Goal: Task Accomplishment & Management: Use online tool/utility

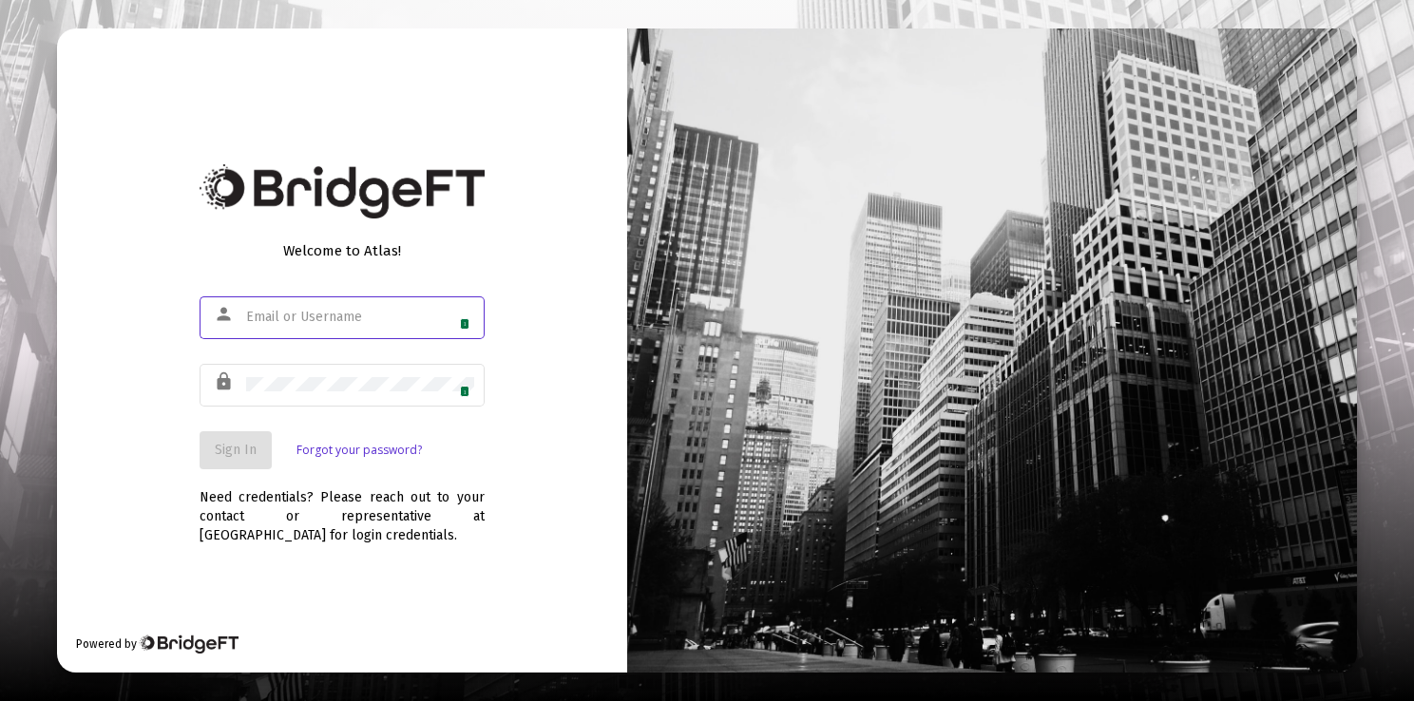
click at [319, 308] on div "1" at bounding box center [360, 317] width 228 height 47
click at [409, 322] on input "text" at bounding box center [360, 317] width 228 height 15
type input "[PERSON_NAME][EMAIL_ADDRESS][DOMAIN_NAME]"
click at [236, 454] on span "Sign In" at bounding box center [236, 450] width 42 height 16
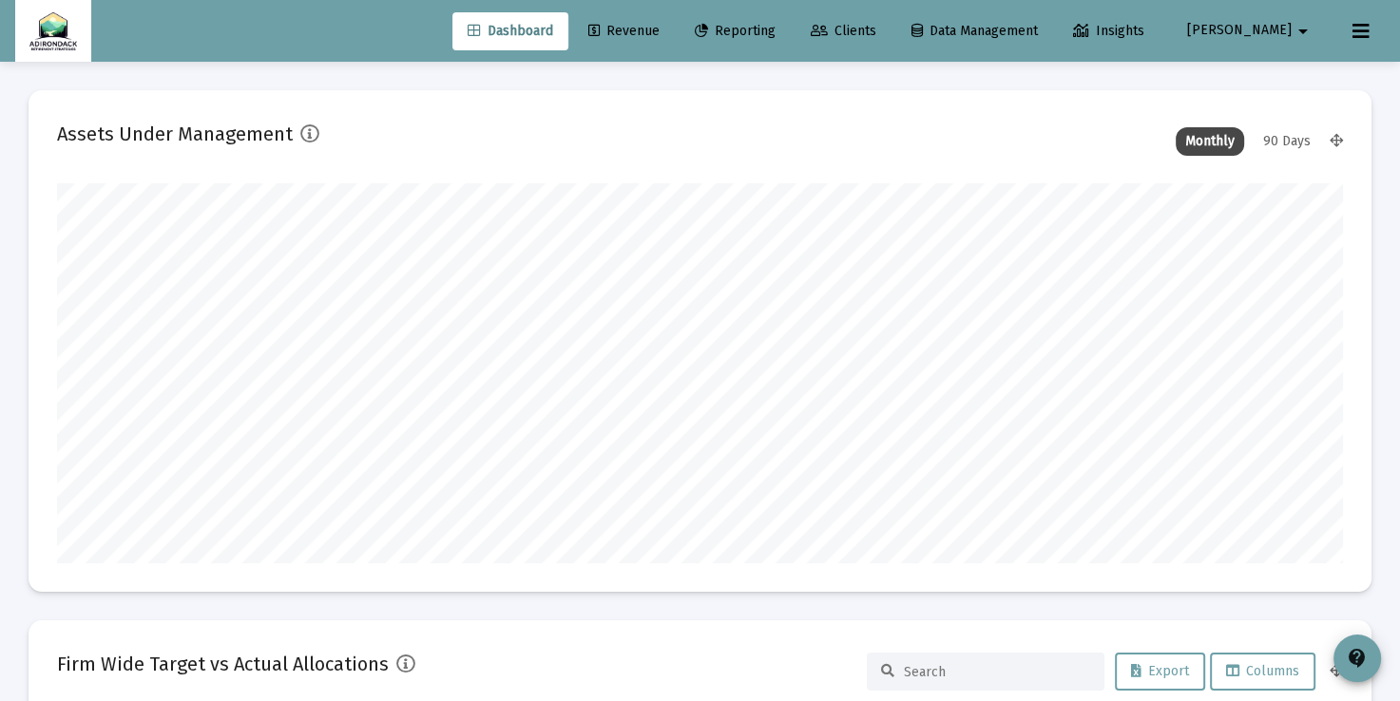
scroll to position [380, 1285]
type input "[DATE]"
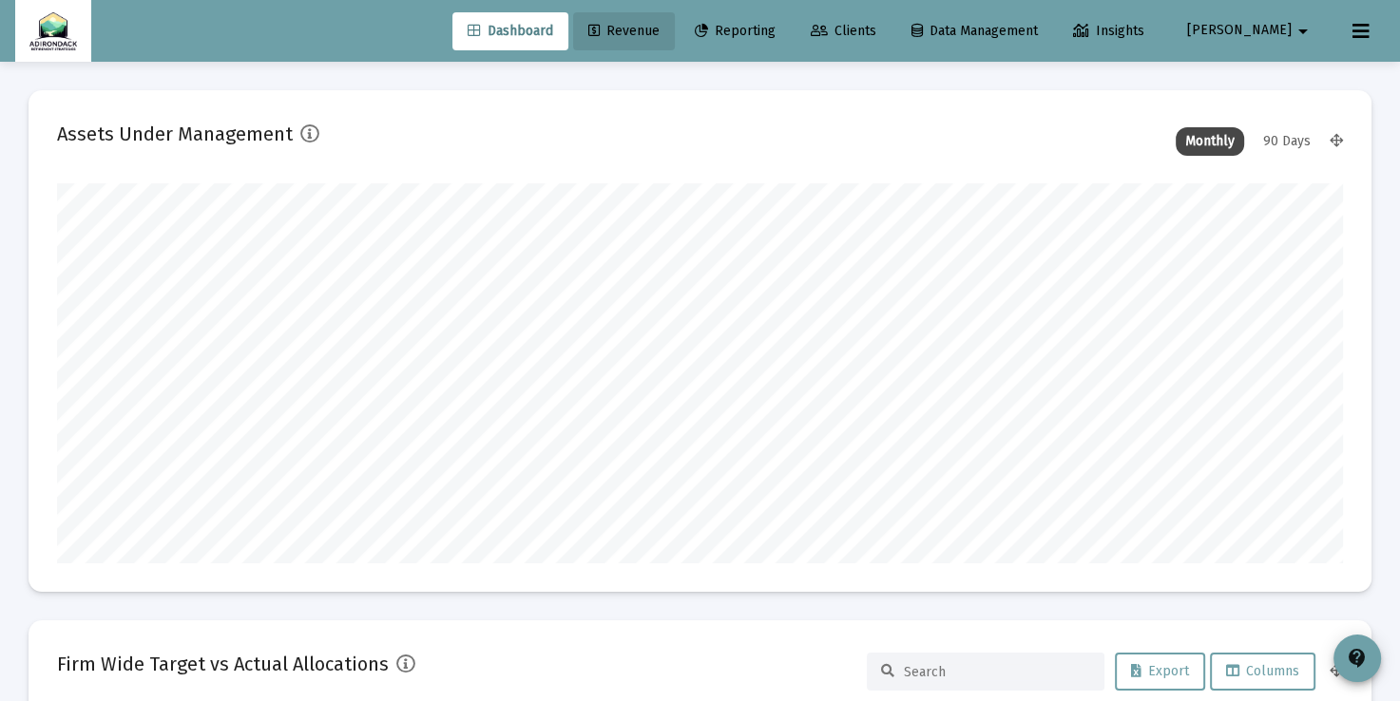
click at [675, 17] on link "Revenue" at bounding box center [624, 31] width 102 height 38
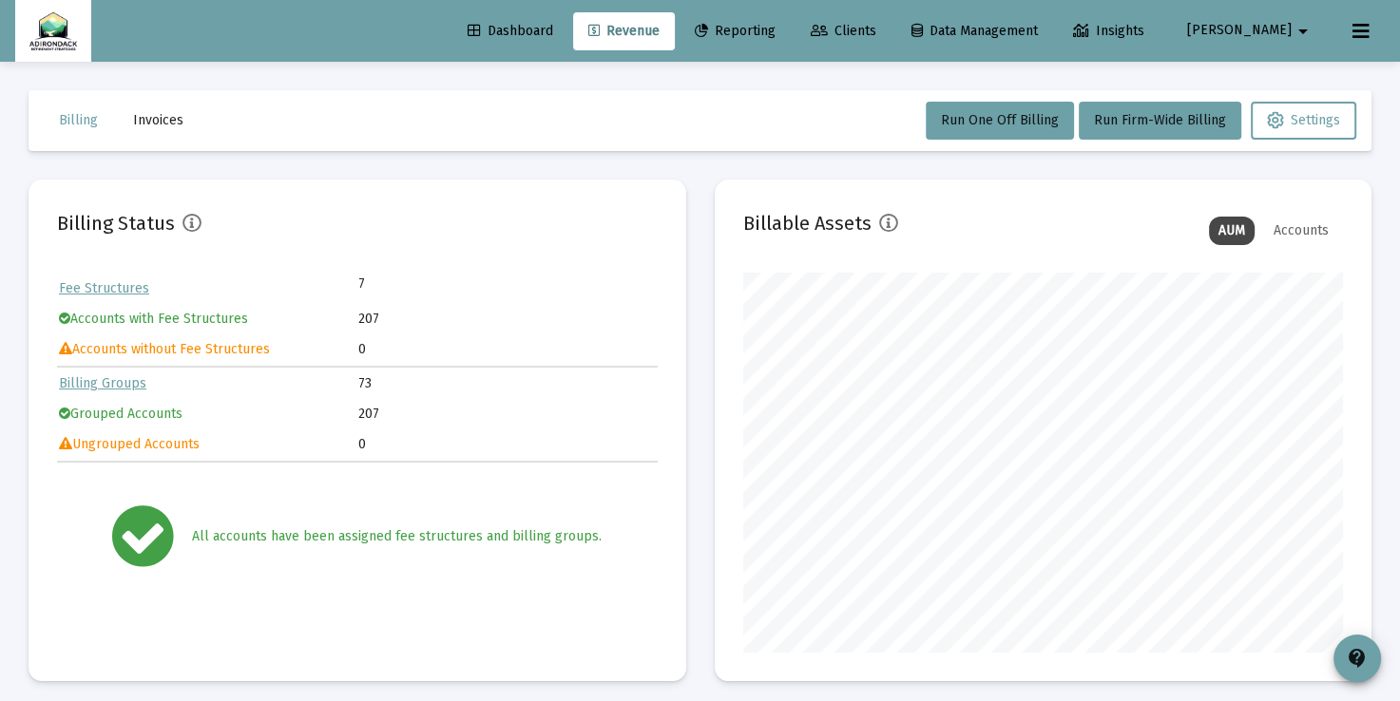
scroll to position [380, 600]
click at [775, 29] on span "Reporting" at bounding box center [735, 31] width 81 height 16
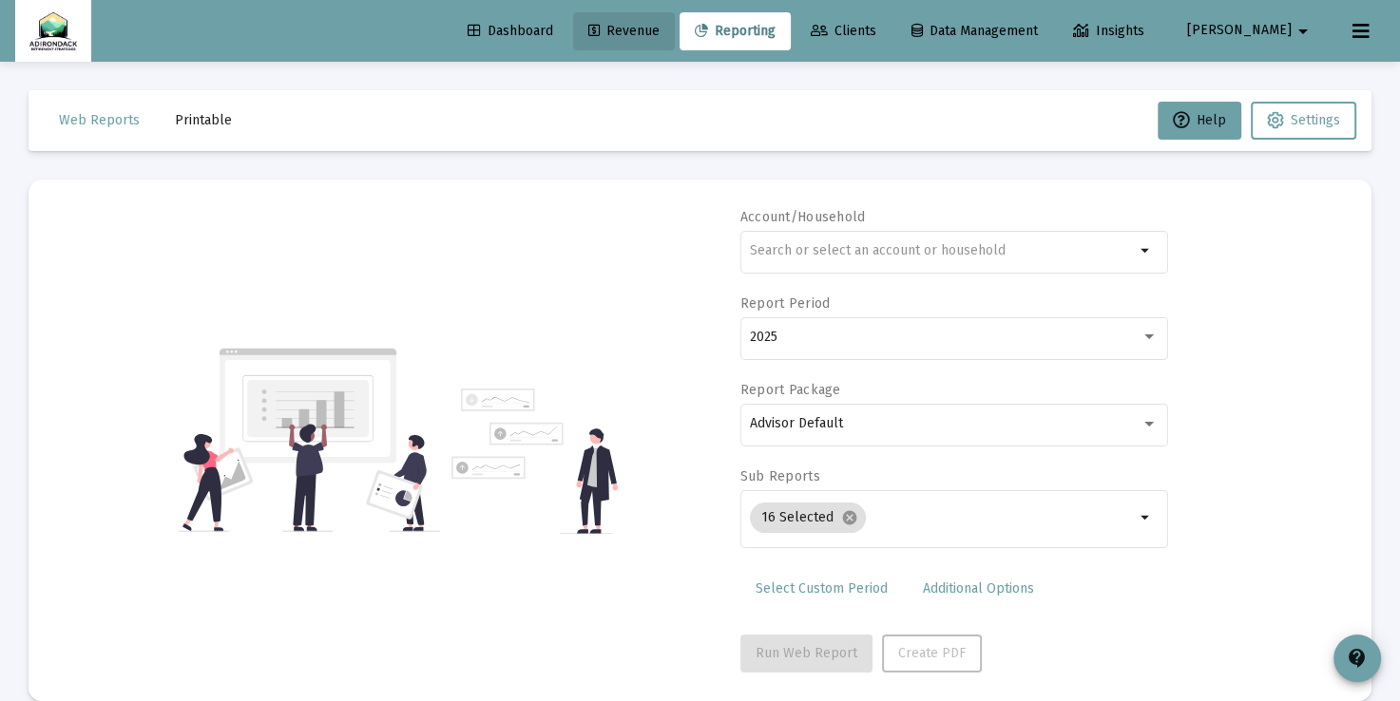
click at [659, 29] on span "Revenue" at bounding box center [623, 31] width 71 height 16
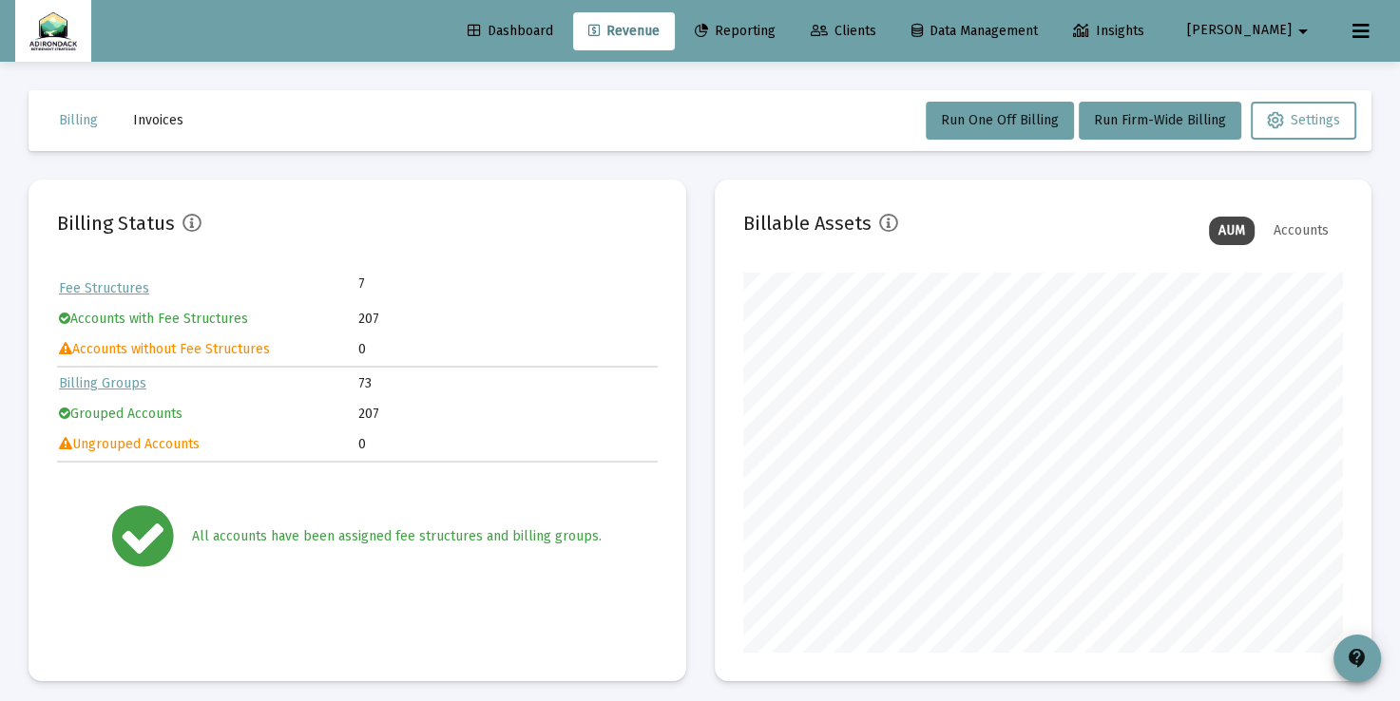
scroll to position [380, 600]
click at [1125, 128] on button "Run Firm-Wide Billing" at bounding box center [1159, 121] width 162 height 38
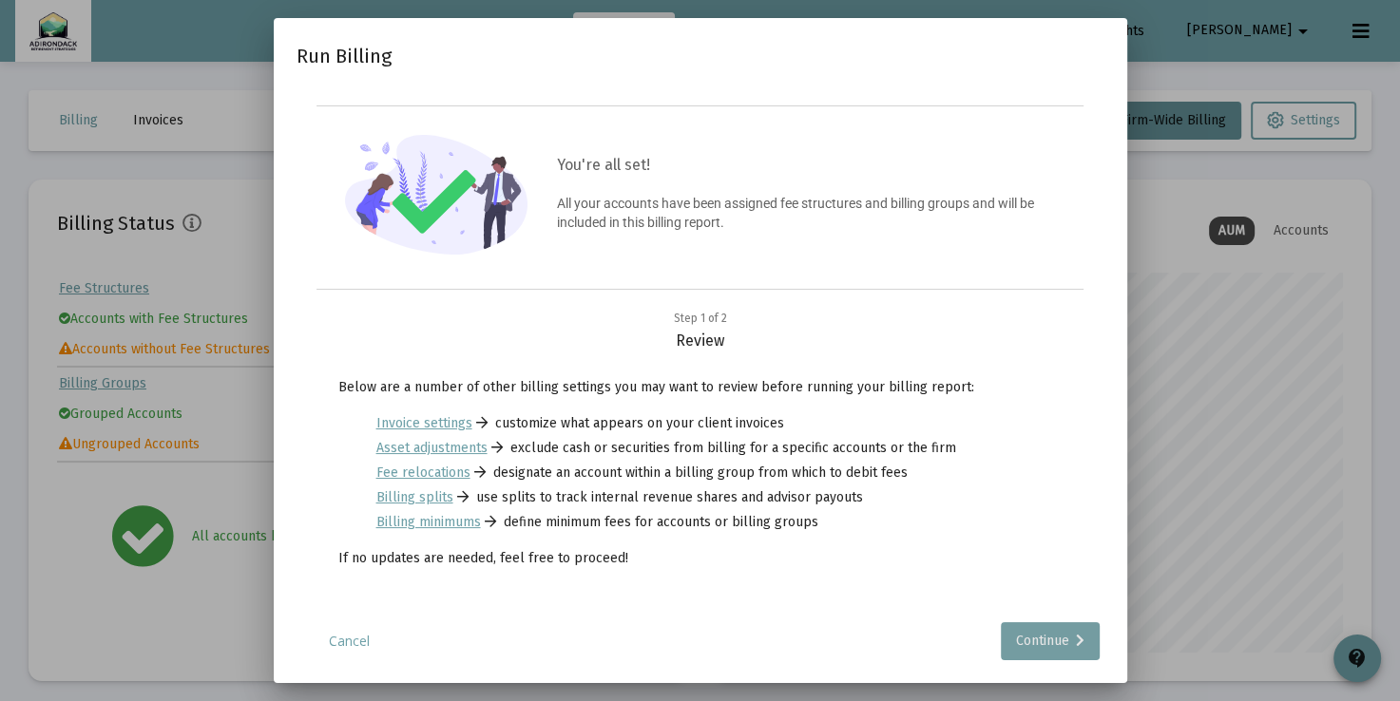
click at [1028, 647] on div "Continue" at bounding box center [1050, 641] width 68 height 38
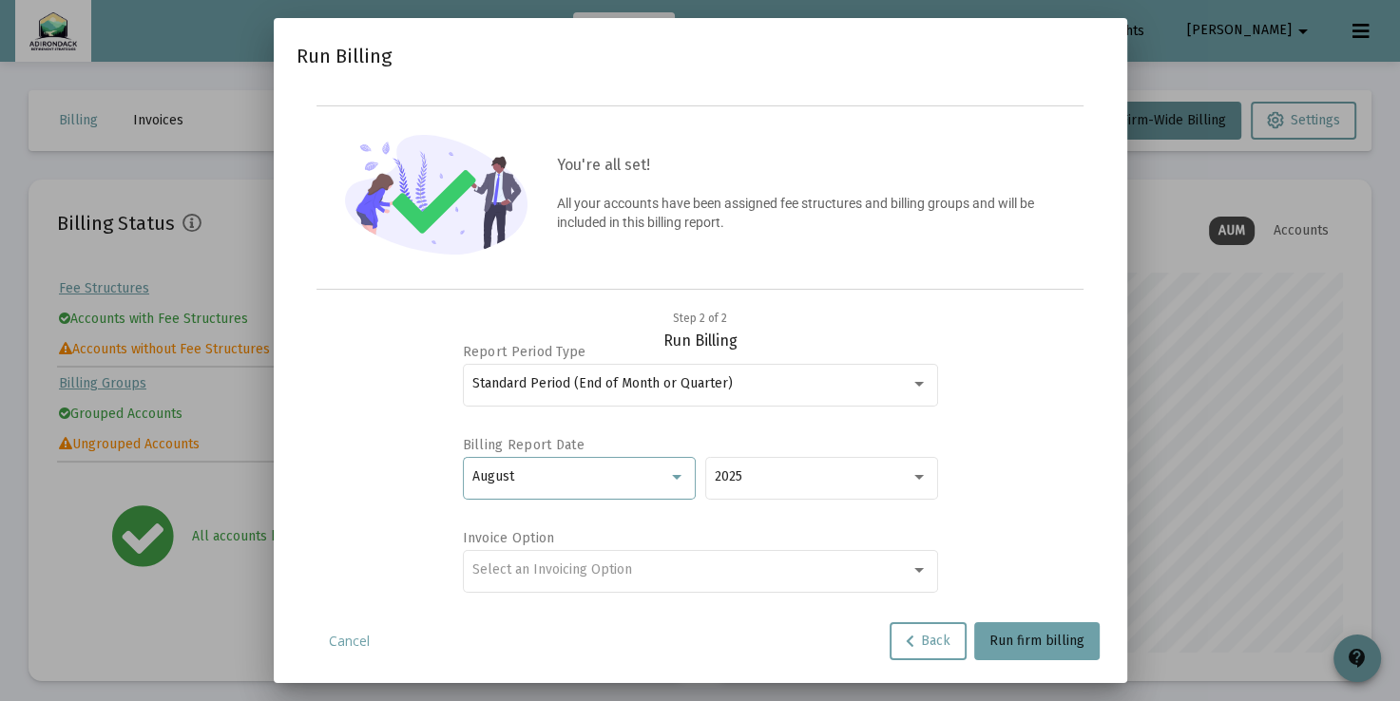
click at [679, 482] on div at bounding box center [676, 476] width 17 height 15
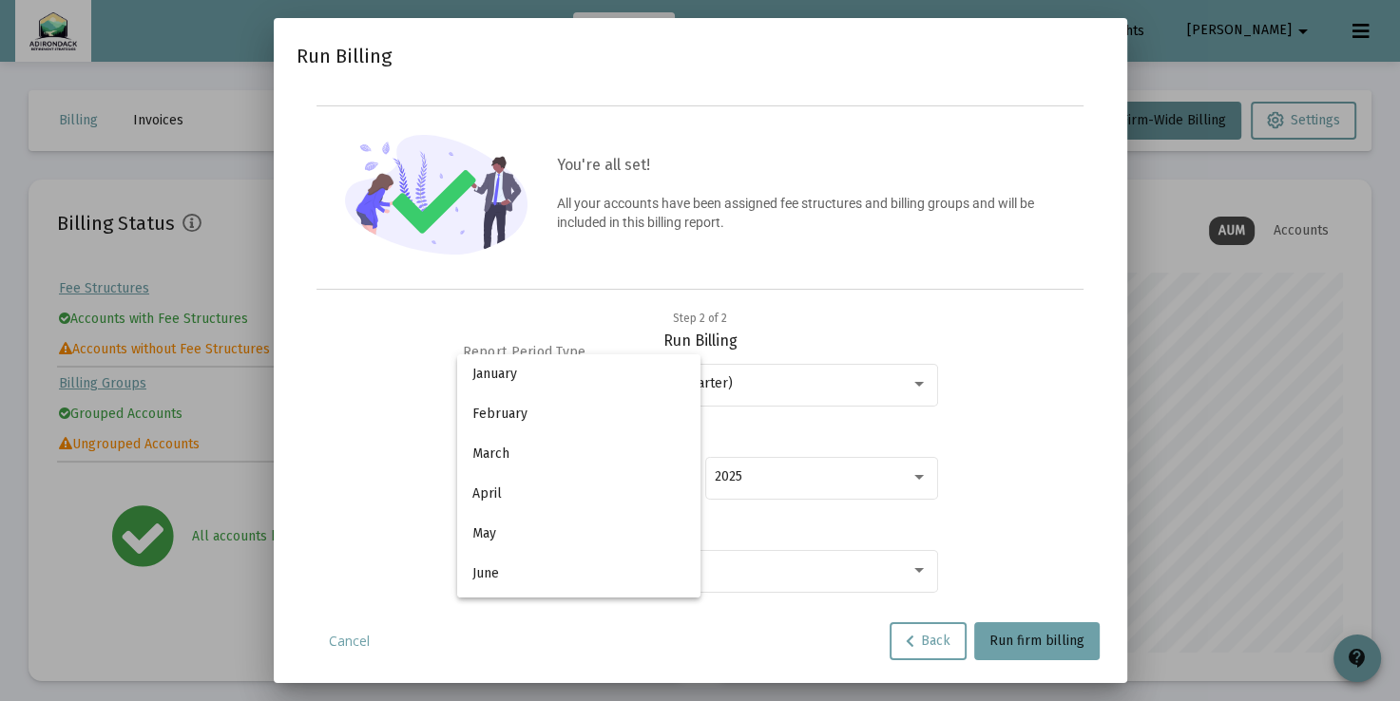
scroll to position [178, 0]
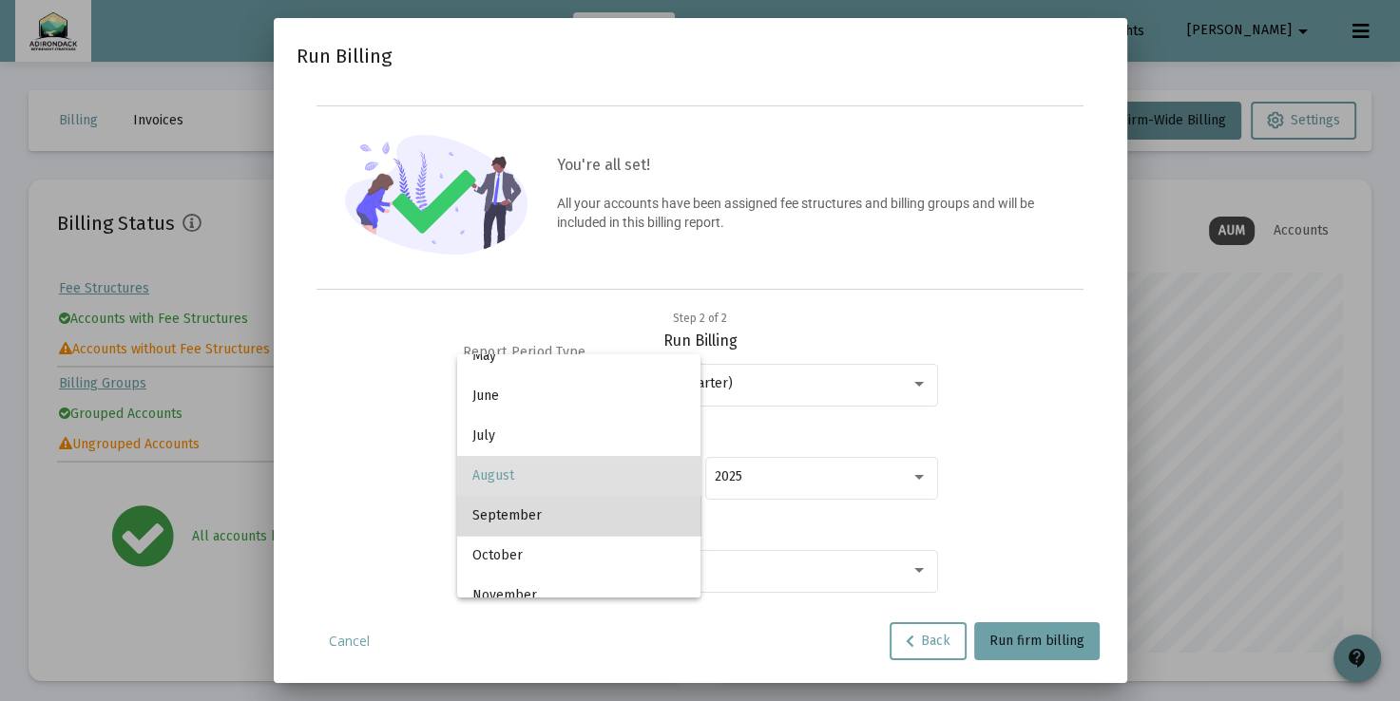
click at [638, 513] on span "September" at bounding box center [578, 516] width 213 height 40
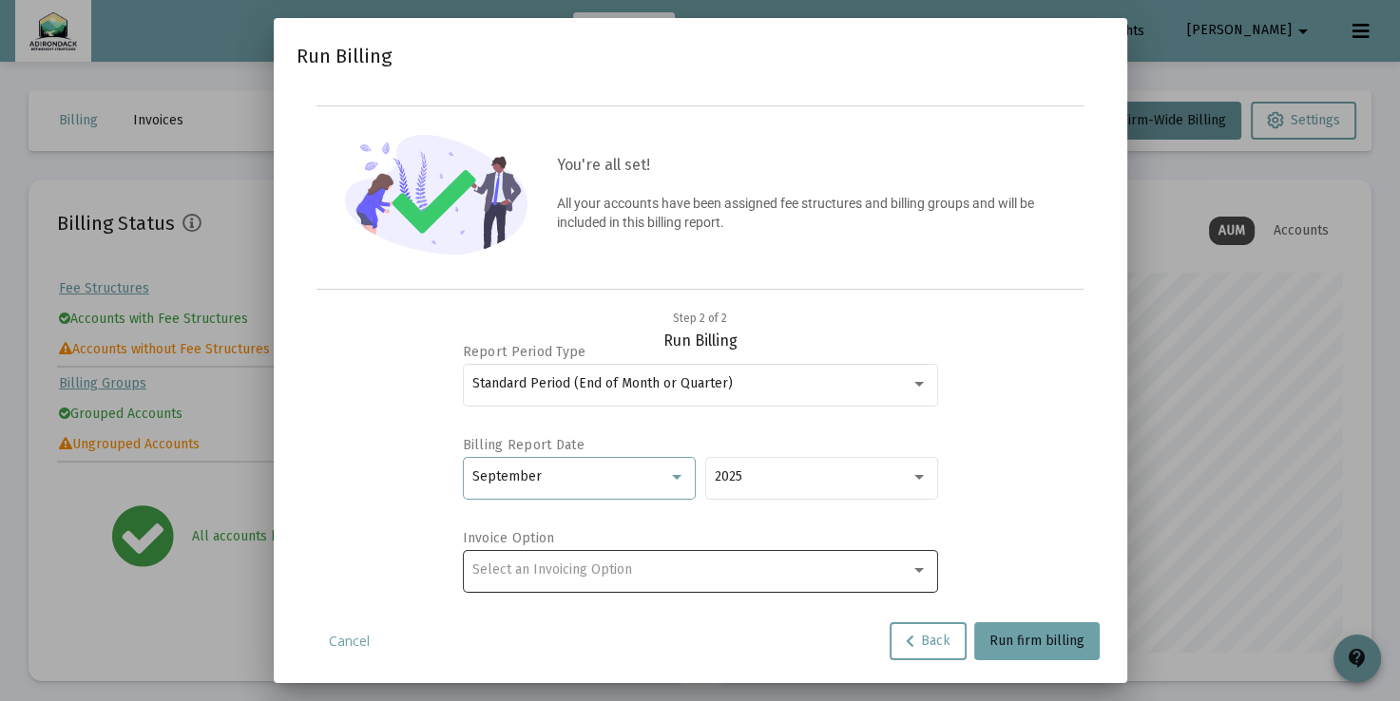
click at [912, 570] on div at bounding box center [918, 569] width 17 height 15
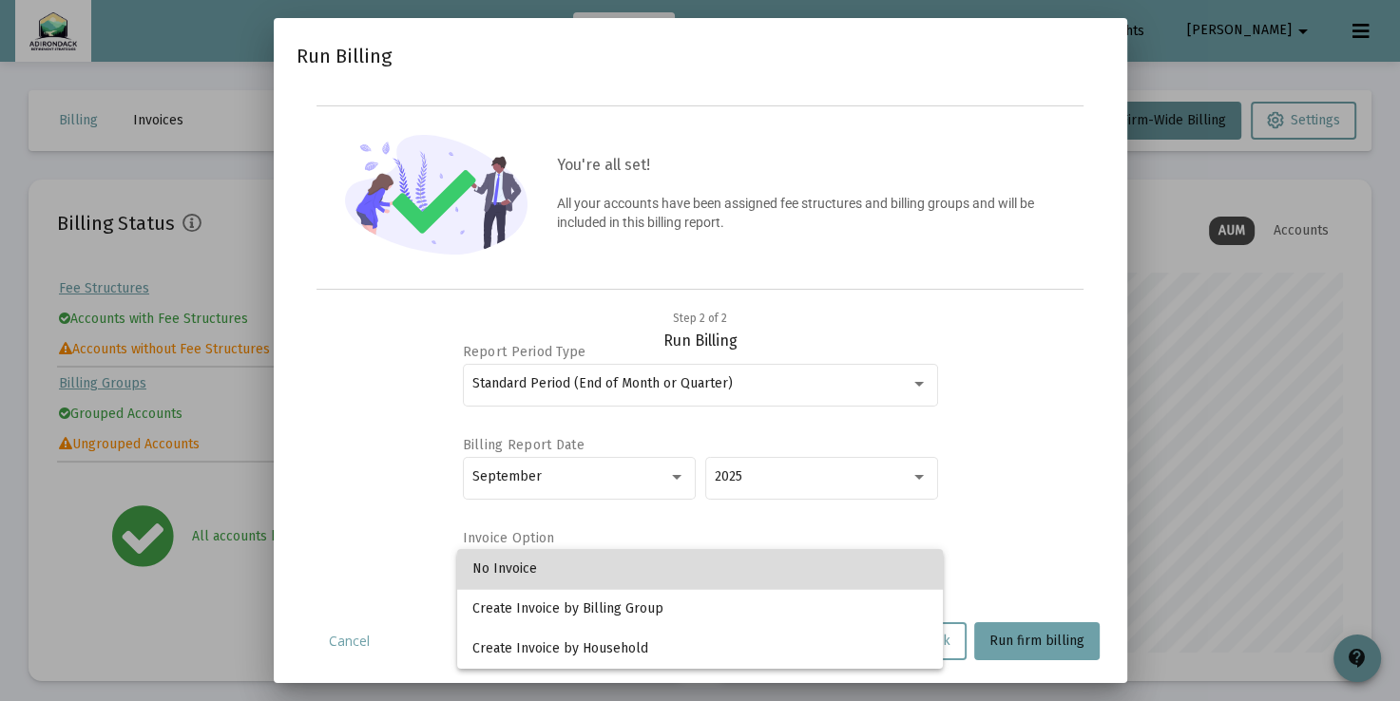
click at [897, 572] on span "No Invoice" at bounding box center [699, 569] width 455 height 40
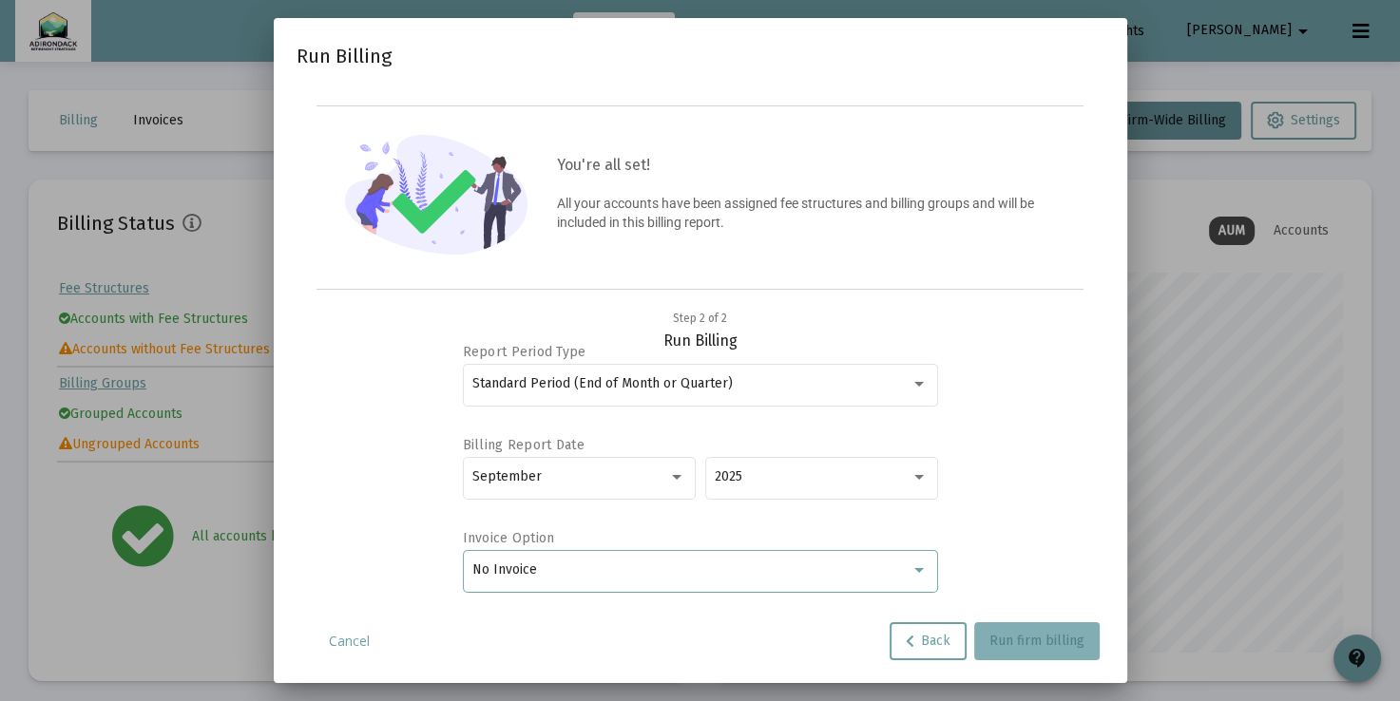
click at [1043, 637] on span "Run firm billing" at bounding box center [1036, 641] width 95 height 16
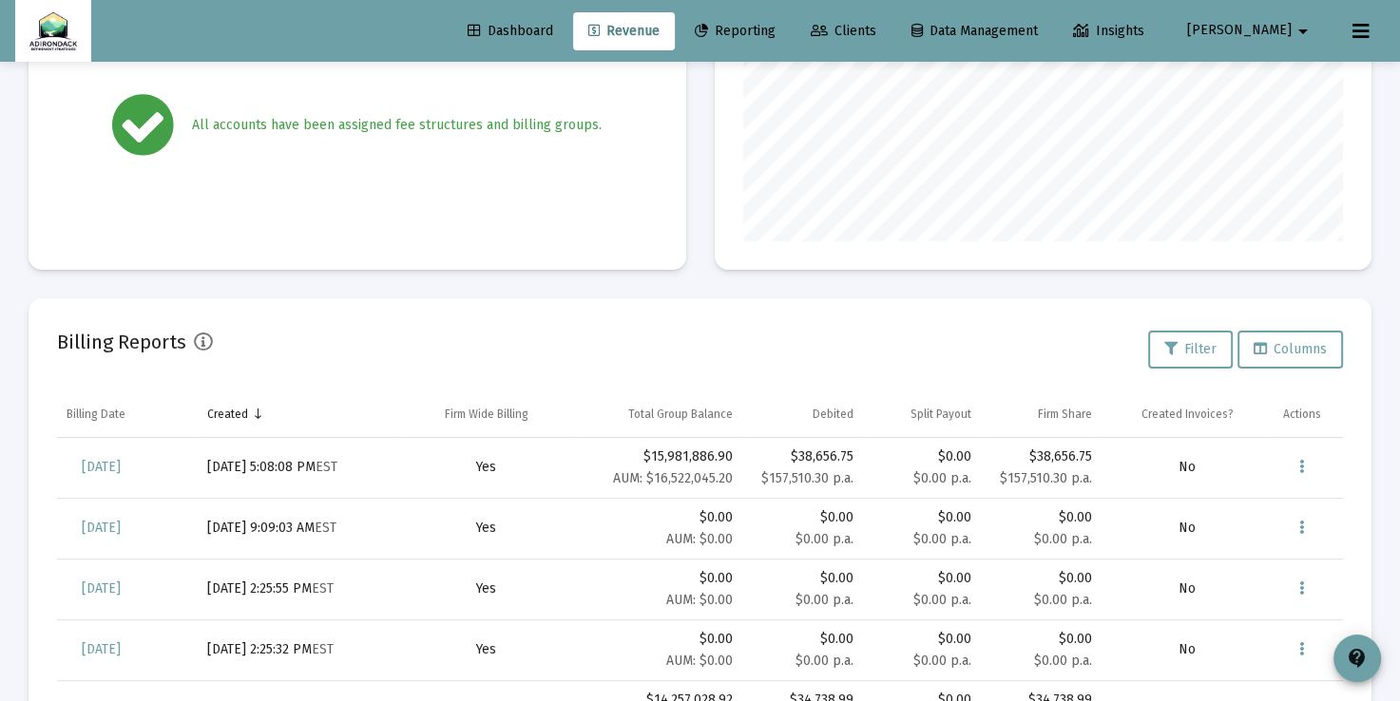
scroll to position [413, 0]
click at [1308, 27] on mat-icon "arrow_drop_down" at bounding box center [1302, 31] width 23 height 38
click at [1284, 124] on button "Logout" at bounding box center [1283, 127] width 113 height 46
